Goal: Information Seeking & Learning: Learn about a topic

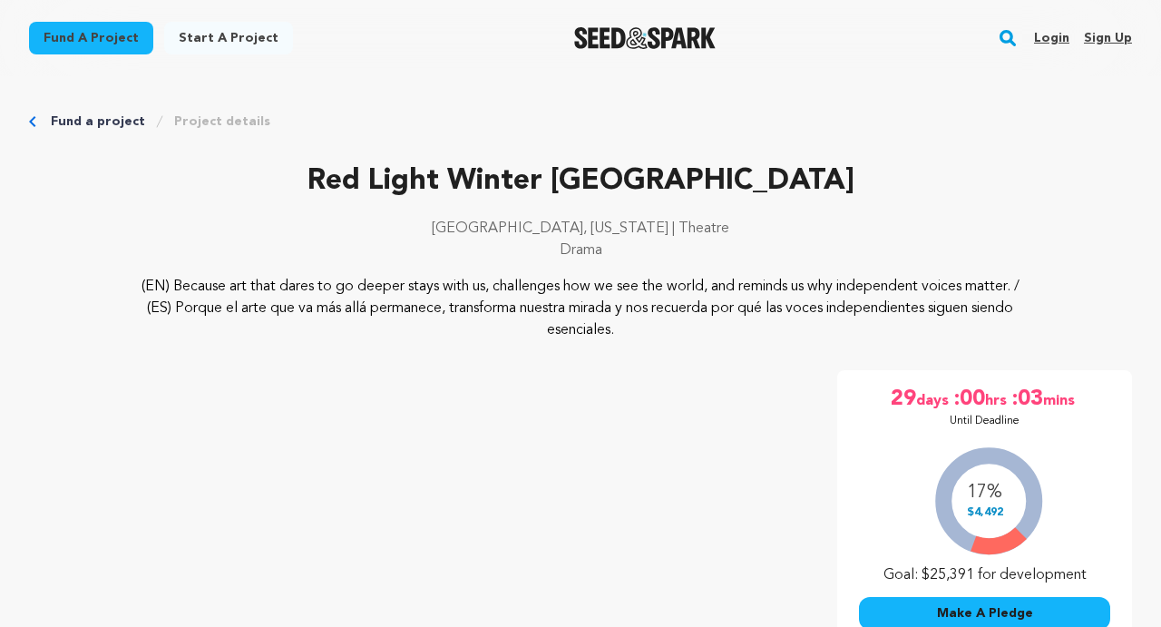
click at [216, 117] on link "Project details" at bounding box center [222, 121] width 96 height 18
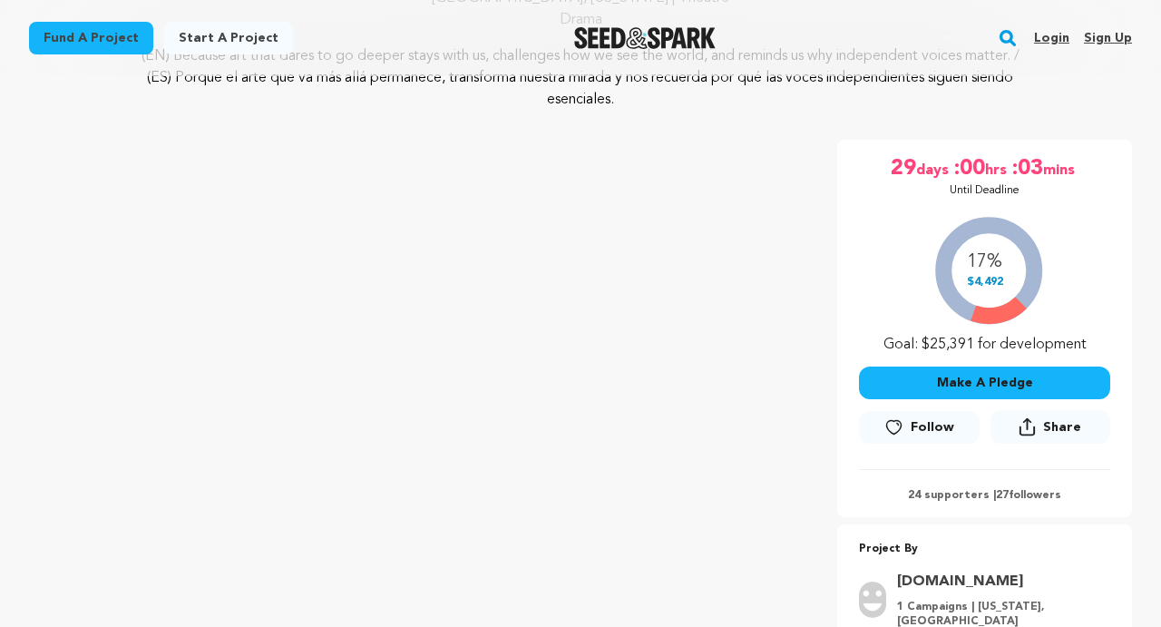
scroll to position [308, 0]
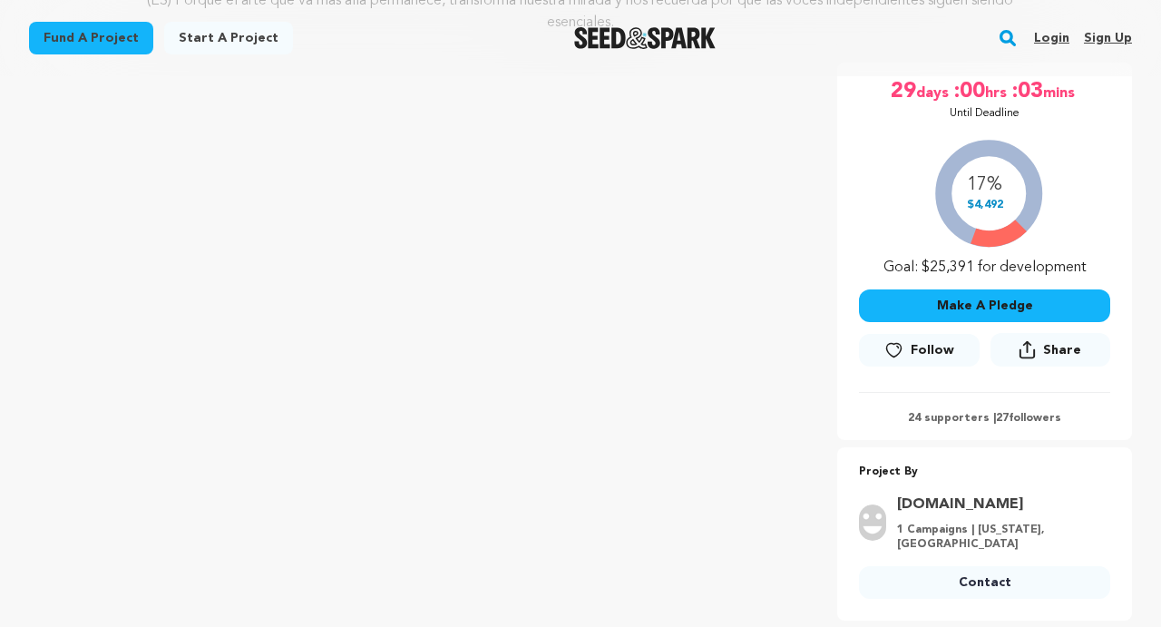
click at [988, 416] on p "24 supporters | 27 followers" at bounding box center [984, 418] width 251 height 15
click at [955, 419] on p "24 supporters | 27 followers" at bounding box center [984, 418] width 251 height 15
click at [977, 179] on div "17% $4,492 Goal: $25,391 for development" at bounding box center [984, 203] width 251 height 151
click at [1009, 414] on p "24 supporters | 27 followers" at bounding box center [984, 418] width 251 height 15
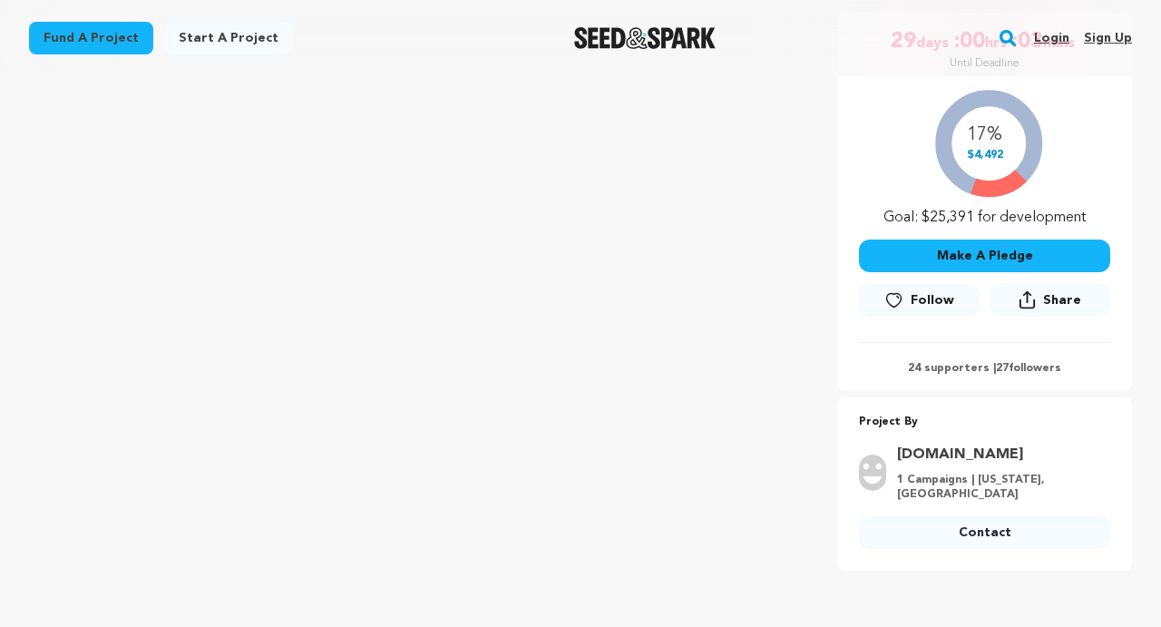
scroll to position [359, 0]
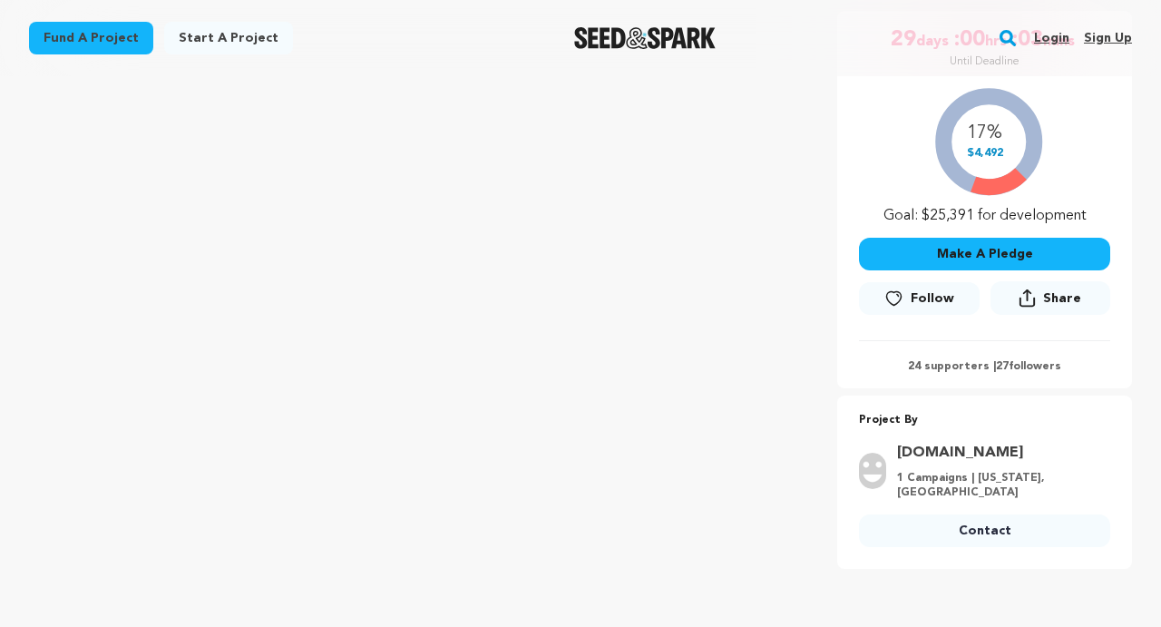
click at [974, 361] on p "24 supporters | 27 followers" at bounding box center [984, 366] width 251 height 15
click at [969, 177] on div "17% $4,492 Goal: $25,391 for development" at bounding box center [984, 151] width 251 height 151
click at [982, 157] on div "17% $4,492 Goal: $25,391 for development" at bounding box center [984, 151] width 251 height 151
click at [982, 155] on div "17% $4,492 Goal: $25,391 for development" at bounding box center [984, 151] width 251 height 151
